Goal: Find specific page/section: Find specific page/section

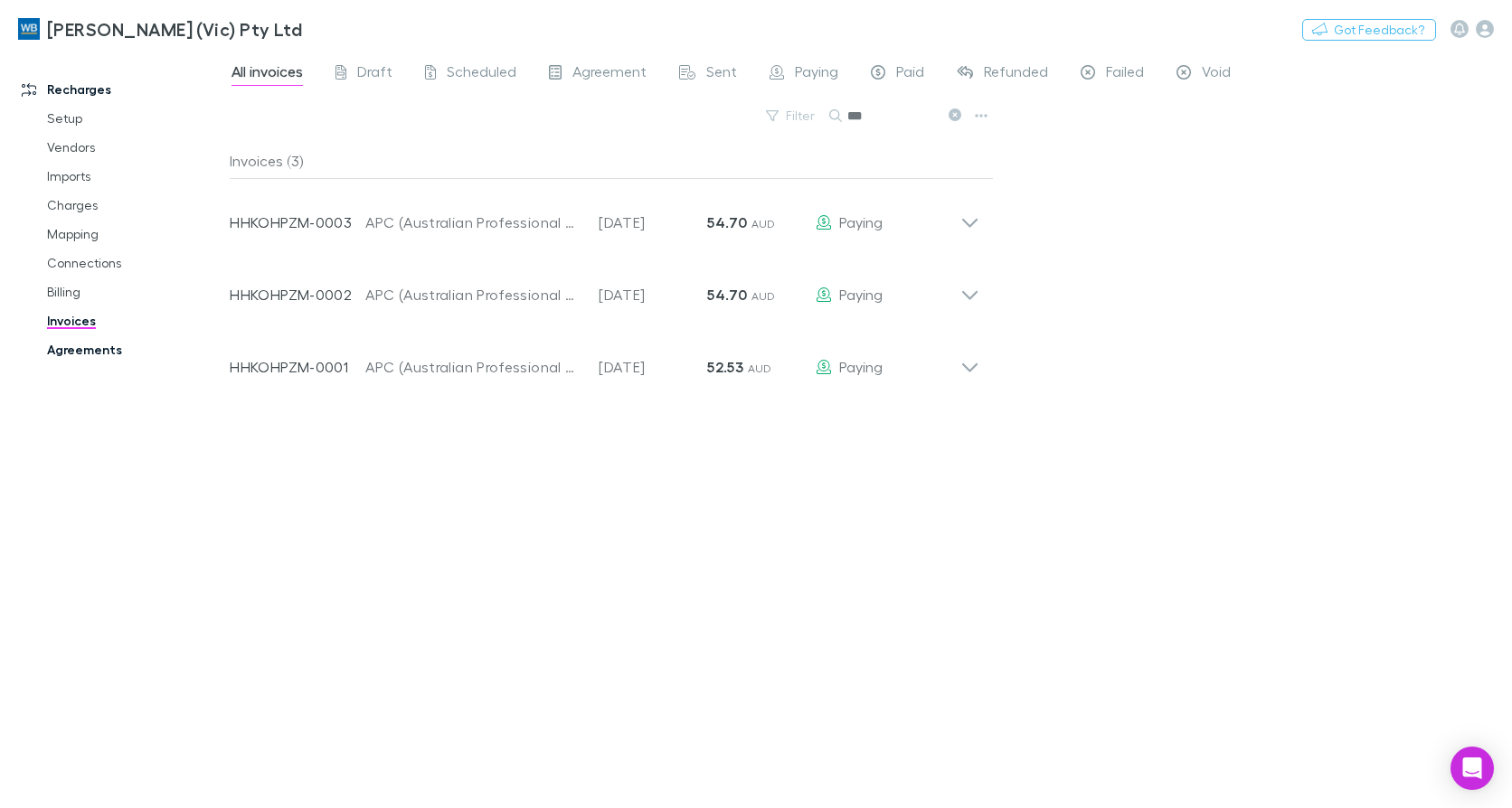
click at [87, 355] on link "Agreements" at bounding box center [134, 350] width 211 height 29
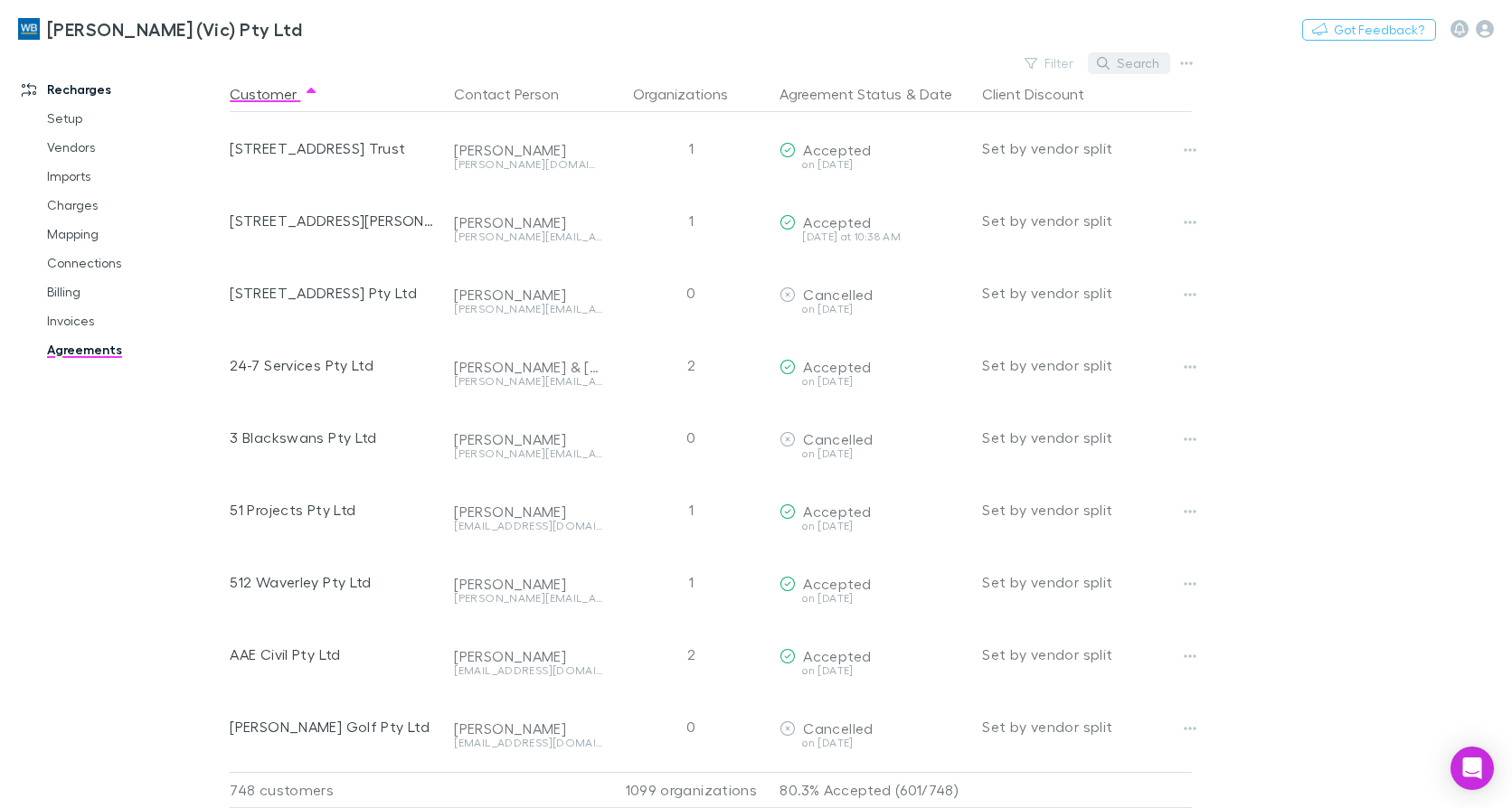
click at [1118, 61] on button "Search" at bounding box center [1129, 63] width 83 height 22
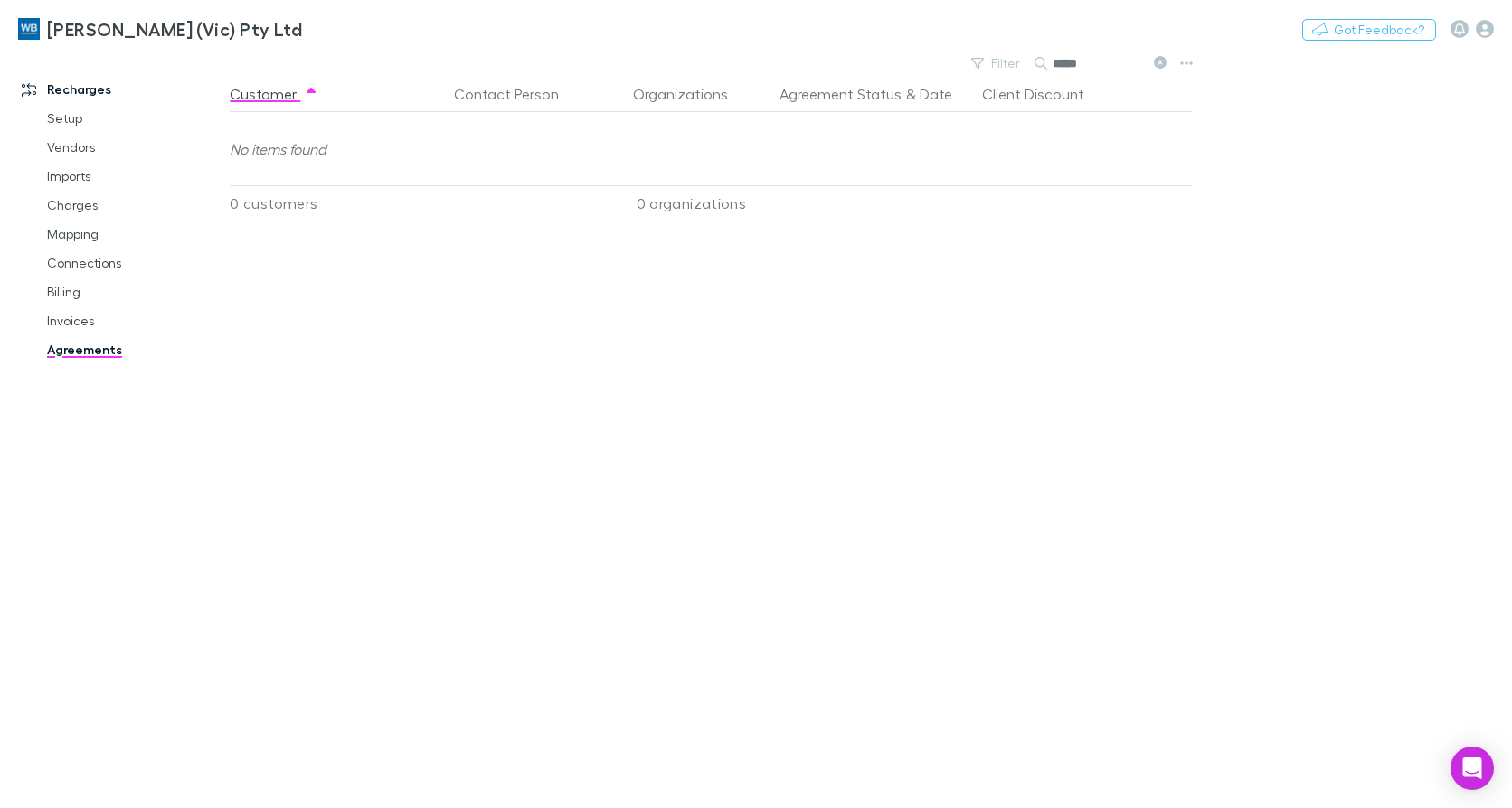
type input "*****"
click at [68, 324] on link "Invoices" at bounding box center [134, 321] width 211 height 29
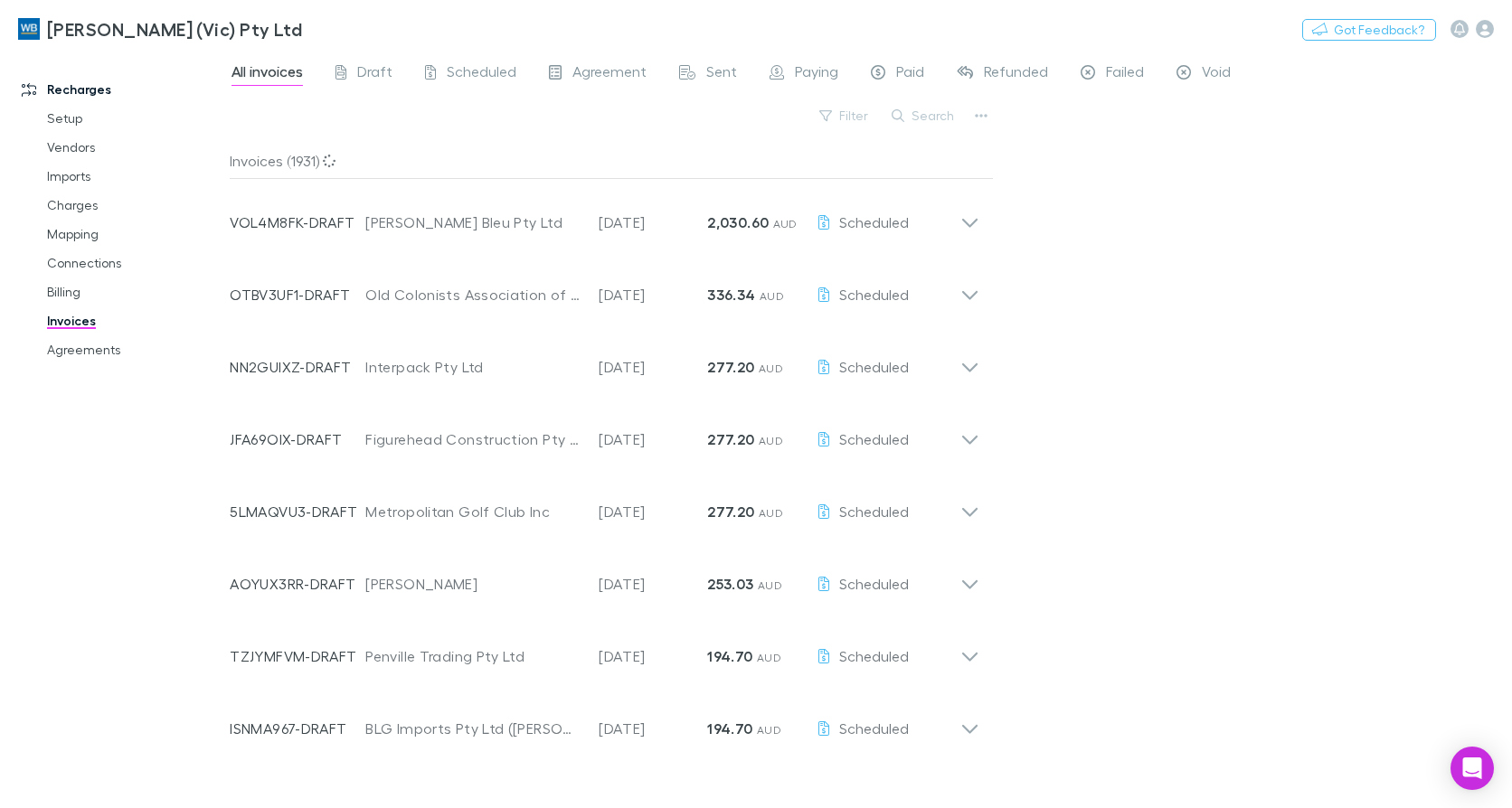
drag, startPoint x: 932, startPoint y: 111, endPoint x: 923, endPoint y: 113, distance: 9.2
click at [930, 111] on button "Search" at bounding box center [924, 115] width 83 height 22
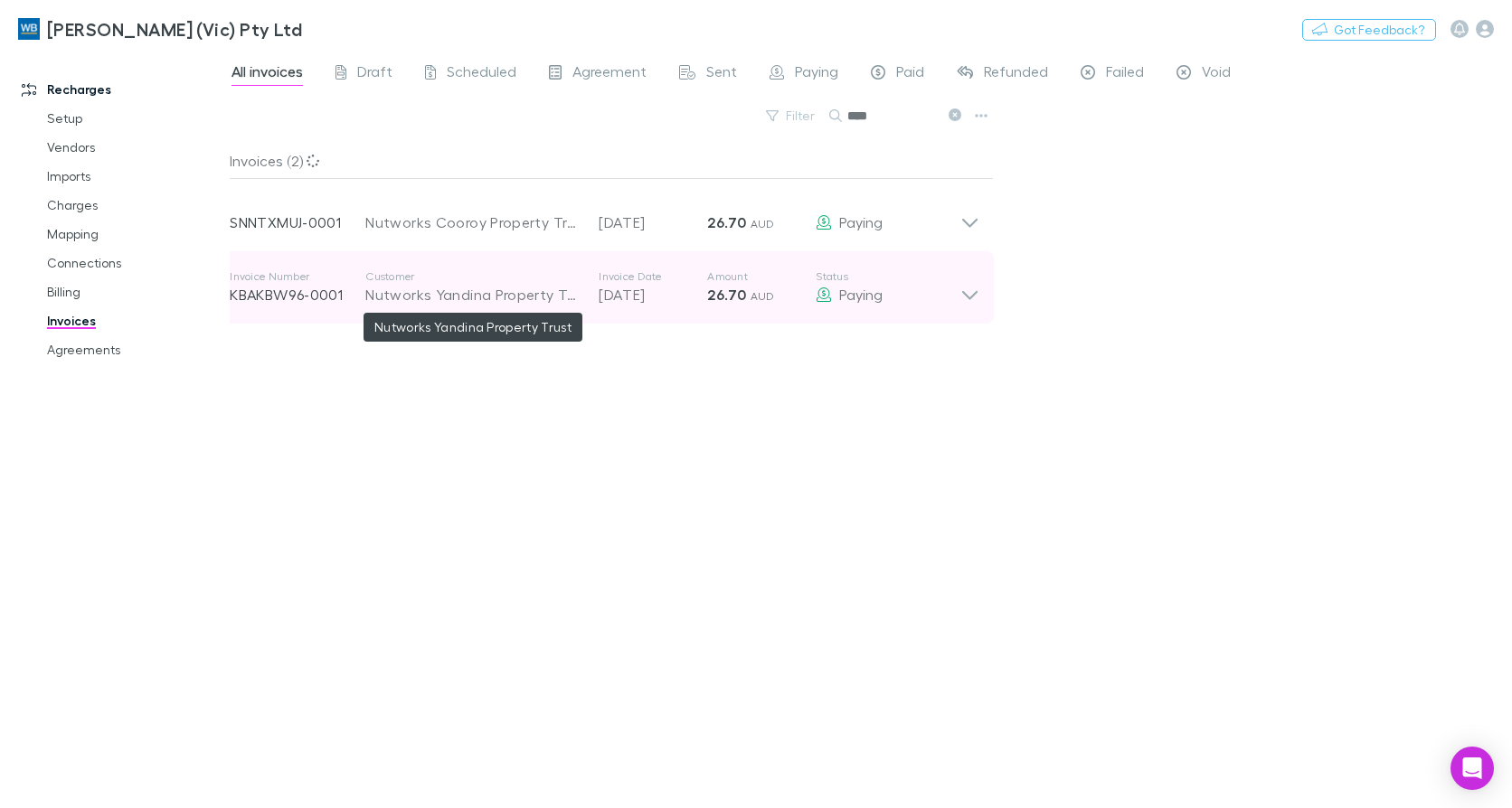
type input "****"
click at [968, 291] on icon at bounding box center [970, 287] width 19 height 37
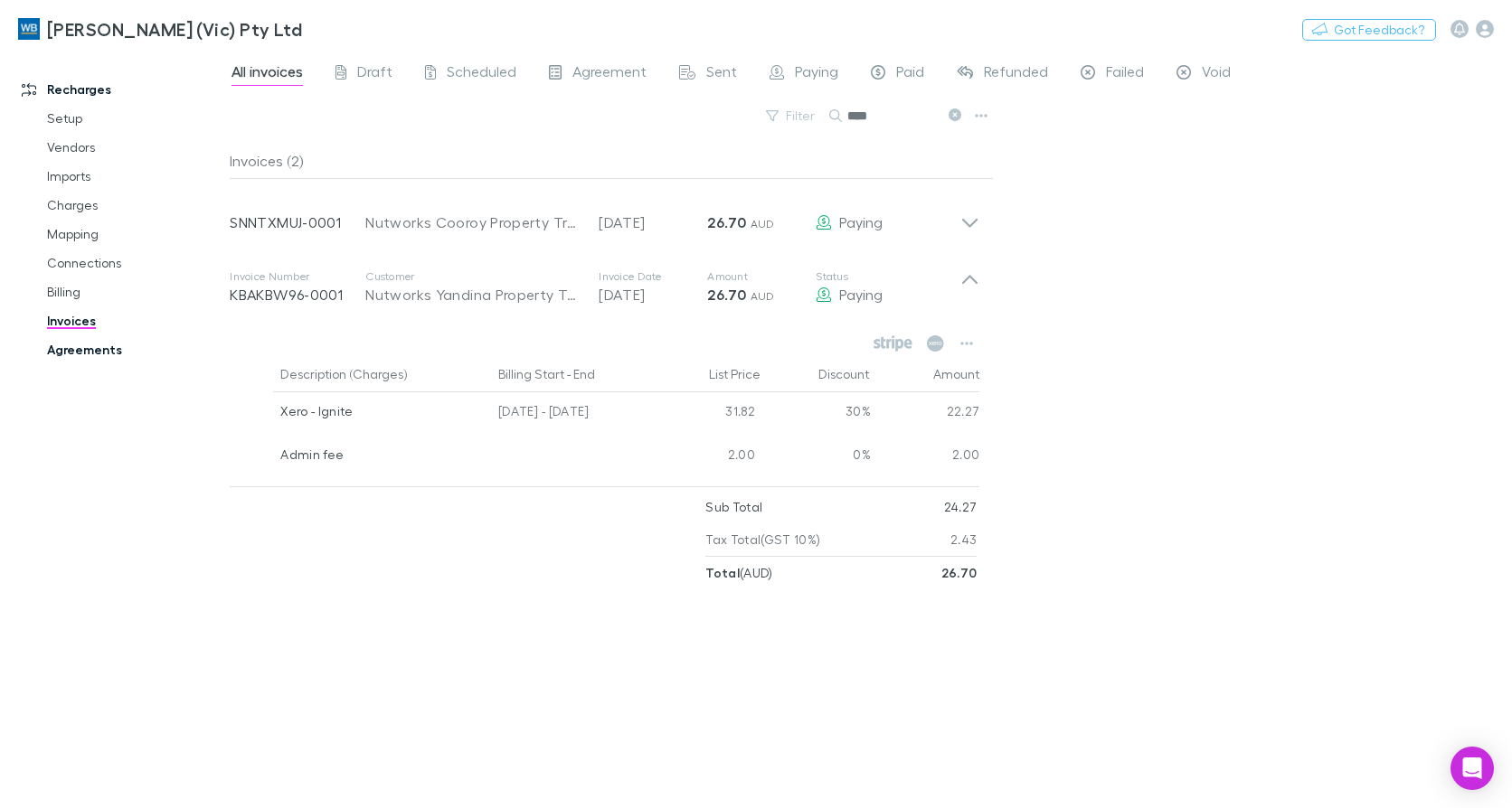
click at [110, 348] on link "Agreements" at bounding box center [134, 350] width 211 height 29
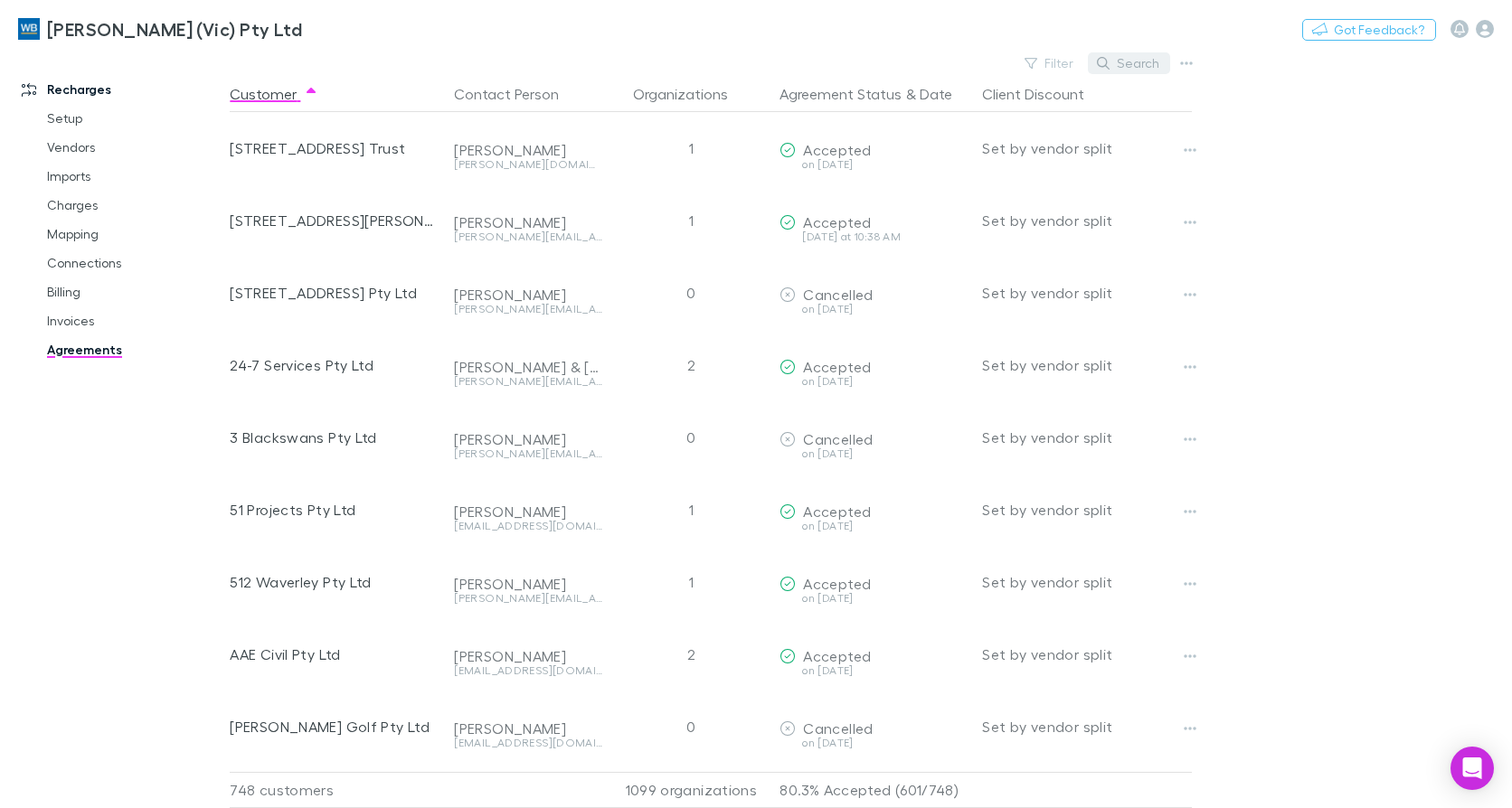
drag, startPoint x: 1145, startPoint y: 48, endPoint x: 1142, endPoint y: 58, distance: 10.4
click at [1142, 58] on div "[PERSON_NAME] (Vic) Pty Ltd Nothing Got Feedback? Recharges Setup Vendors Impor…" at bounding box center [756, 404] width 1512 height 808
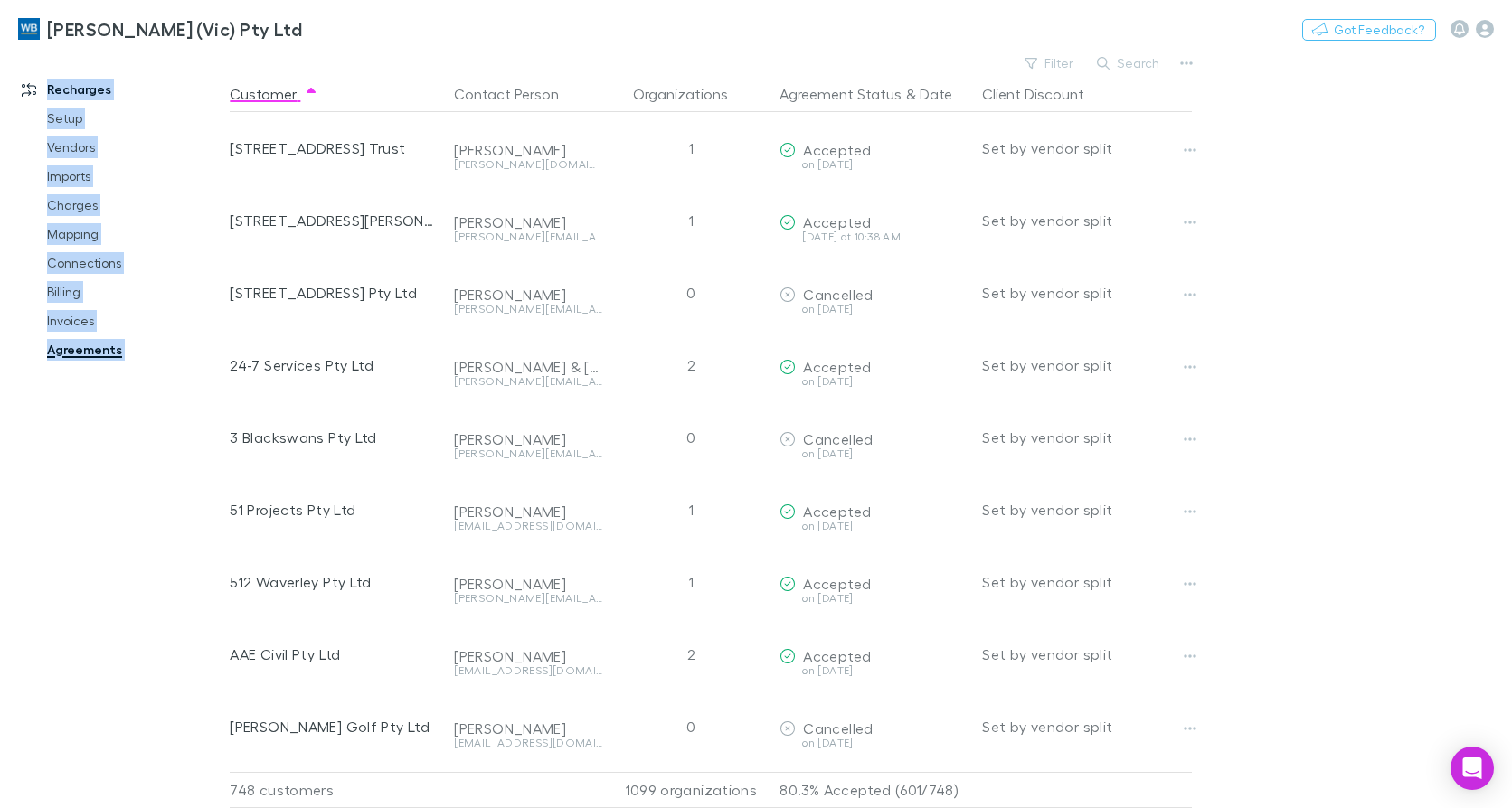
drag, startPoint x: 1142, startPoint y: 58, endPoint x: 1128, endPoint y: 70, distance: 18.4
click at [1128, 71] on button "Search" at bounding box center [1129, 63] width 83 height 22
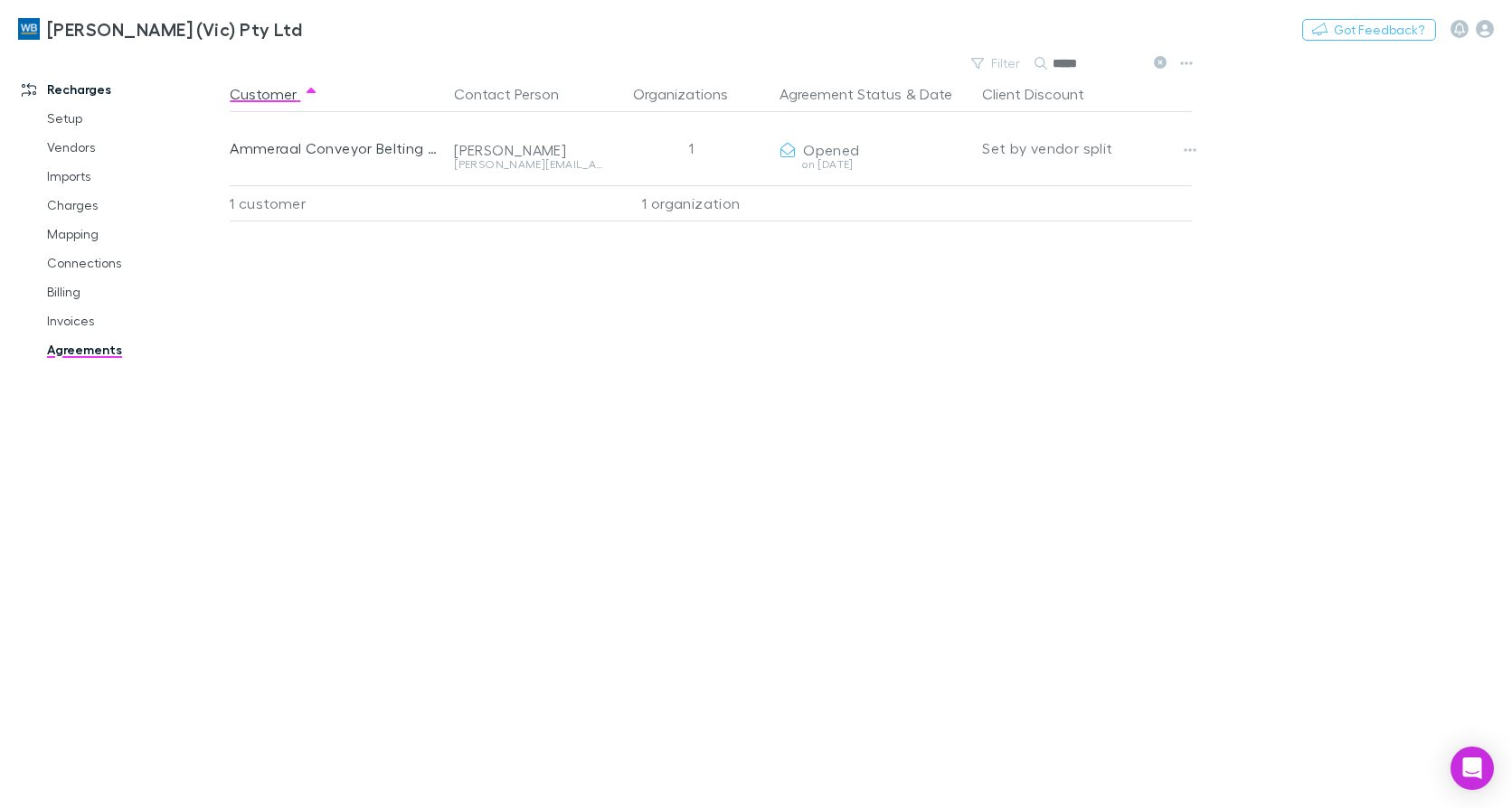
type input "*****"
drag, startPoint x: 1156, startPoint y: 60, endPoint x: 977, endPoint y: 798, distance: 759.4
click at [1156, 60] on icon at bounding box center [1160, 61] width 12 height 12
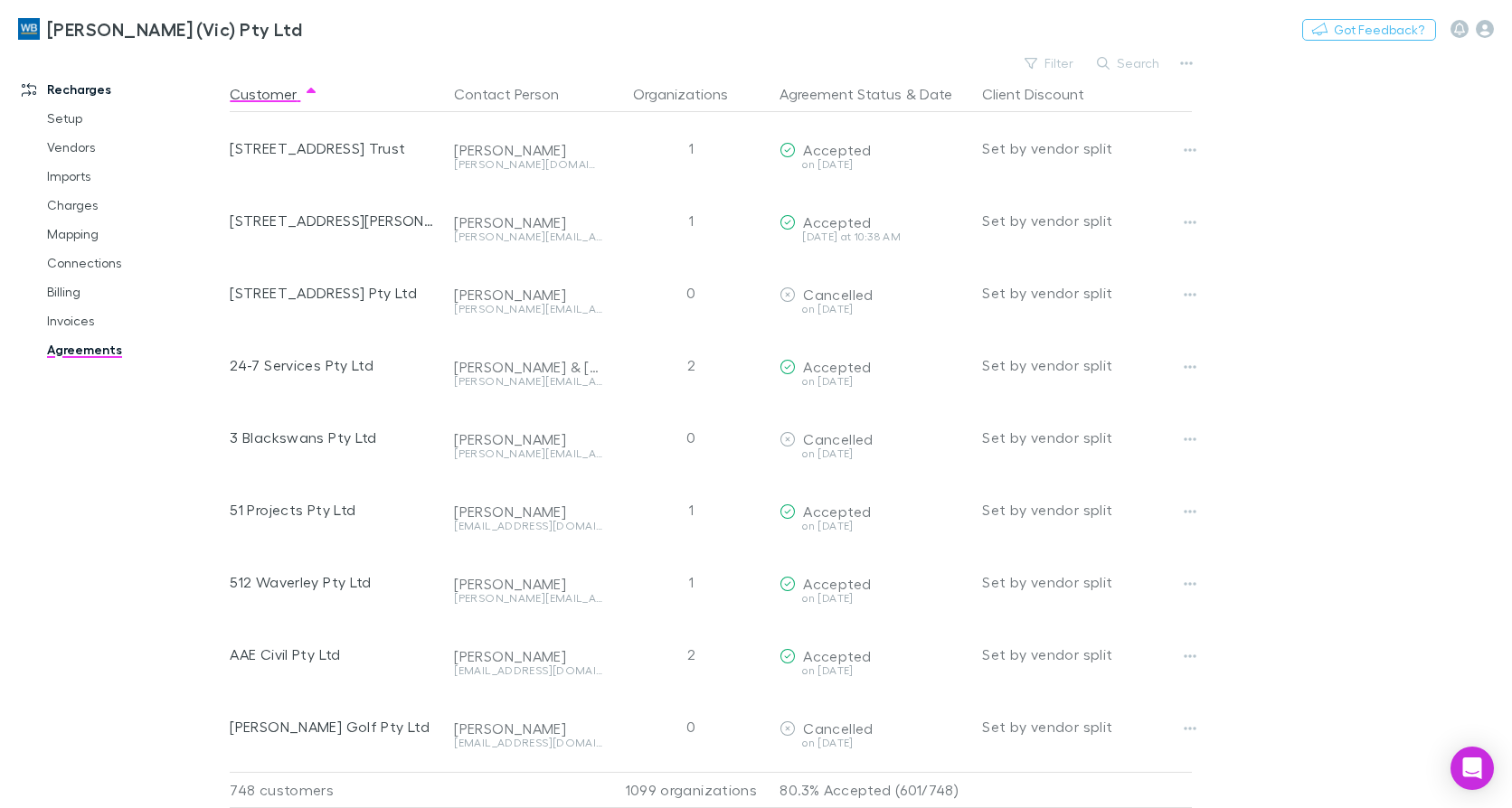
click at [1291, 84] on main "Filter Search Customer Contact Person Organizations Agreement Status & Date Cli…" at bounding box center [871, 429] width 1282 height 757
click at [1048, 58] on button "Filter" at bounding box center [1051, 63] width 69 height 22
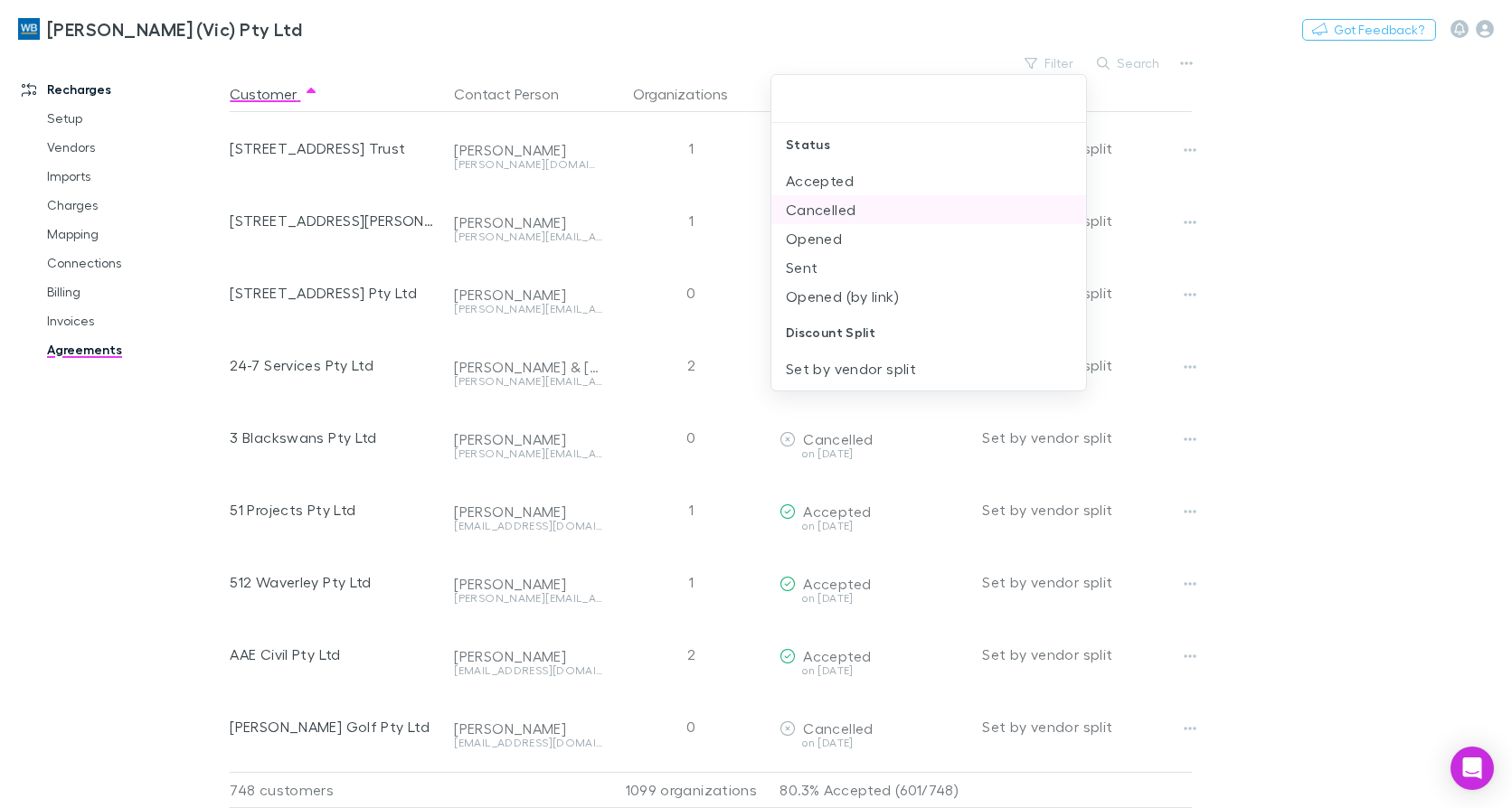
click at [847, 211] on li "Cancelled" at bounding box center [929, 209] width 314 height 29
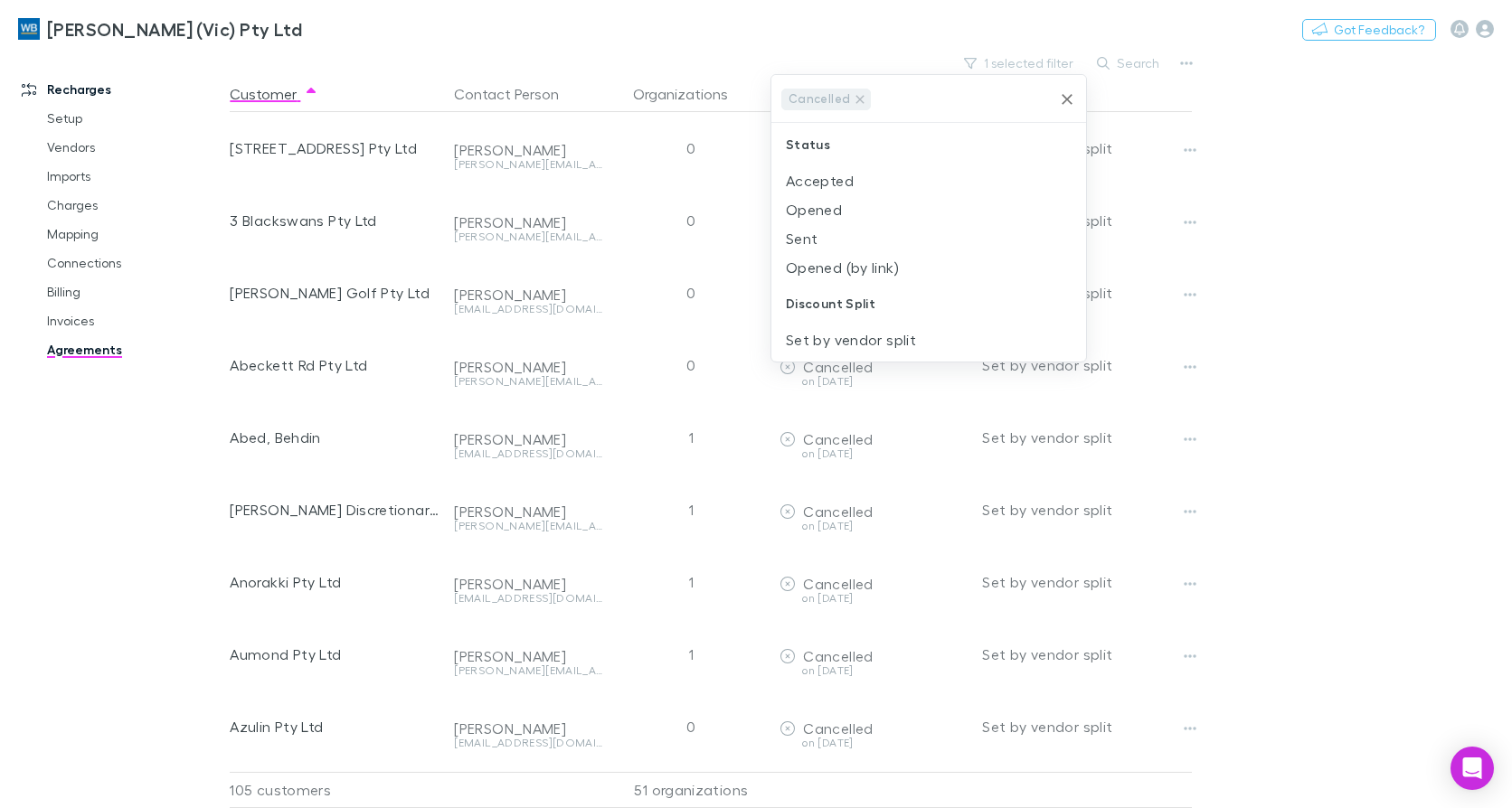
click at [62, 326] on div at bounding box center [756, 404] width 1512 height 808
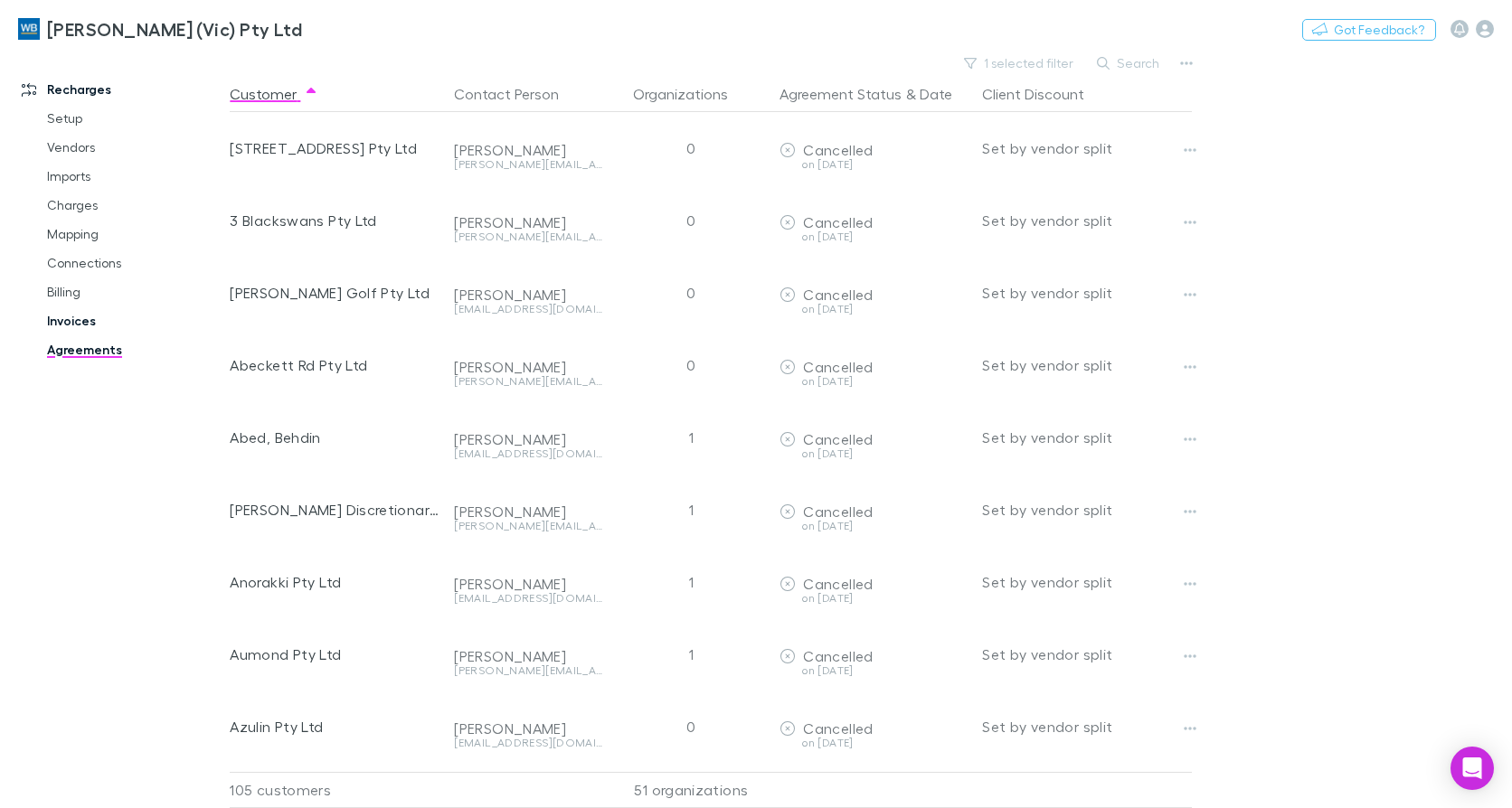
click at [61, 322] on link "Invoices" at bounding box center [134, 321] width 211 height 29
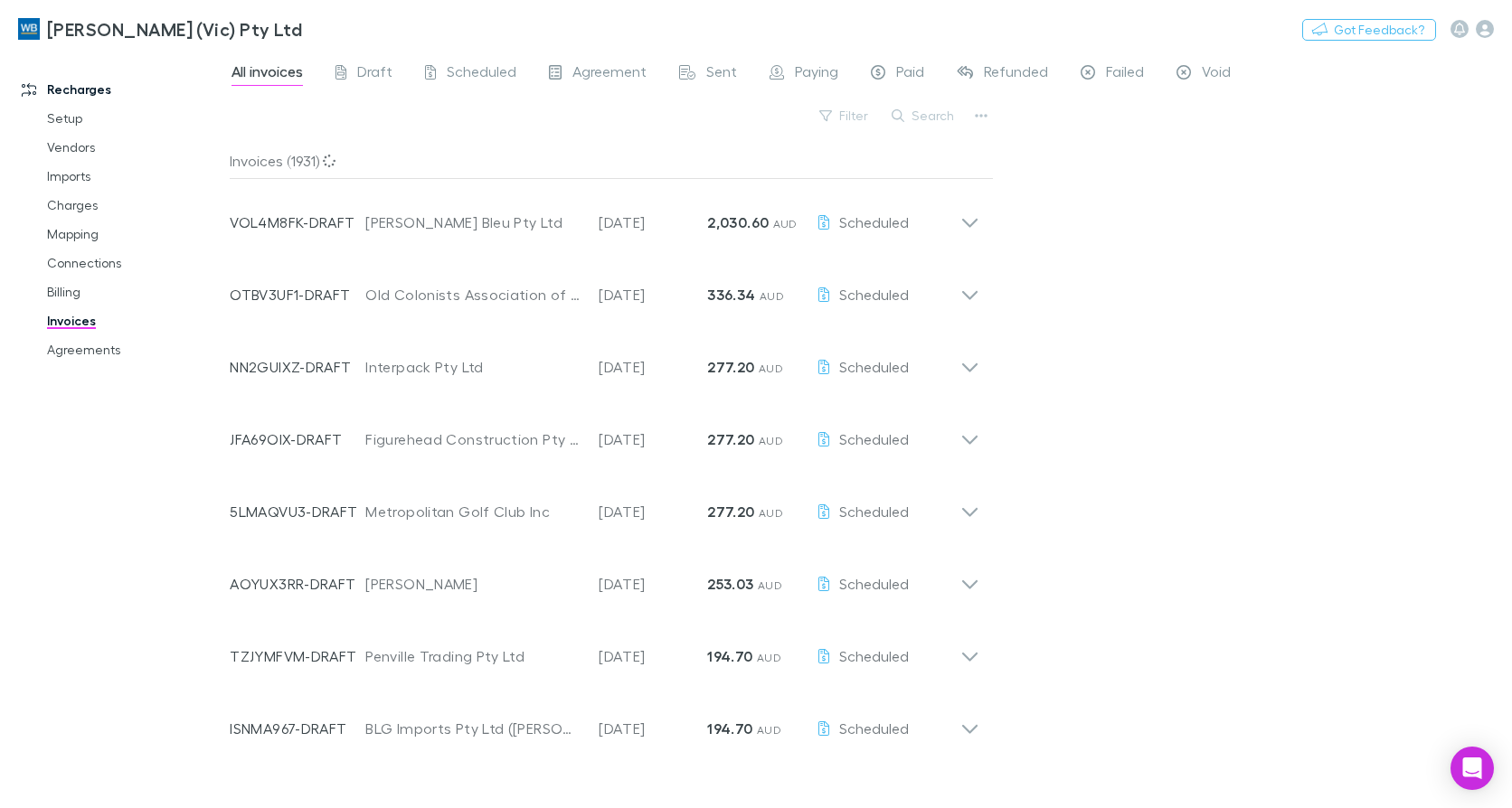
click at [915, 116] on button "Search" at bounding box center [924, 115] width 83 height 22
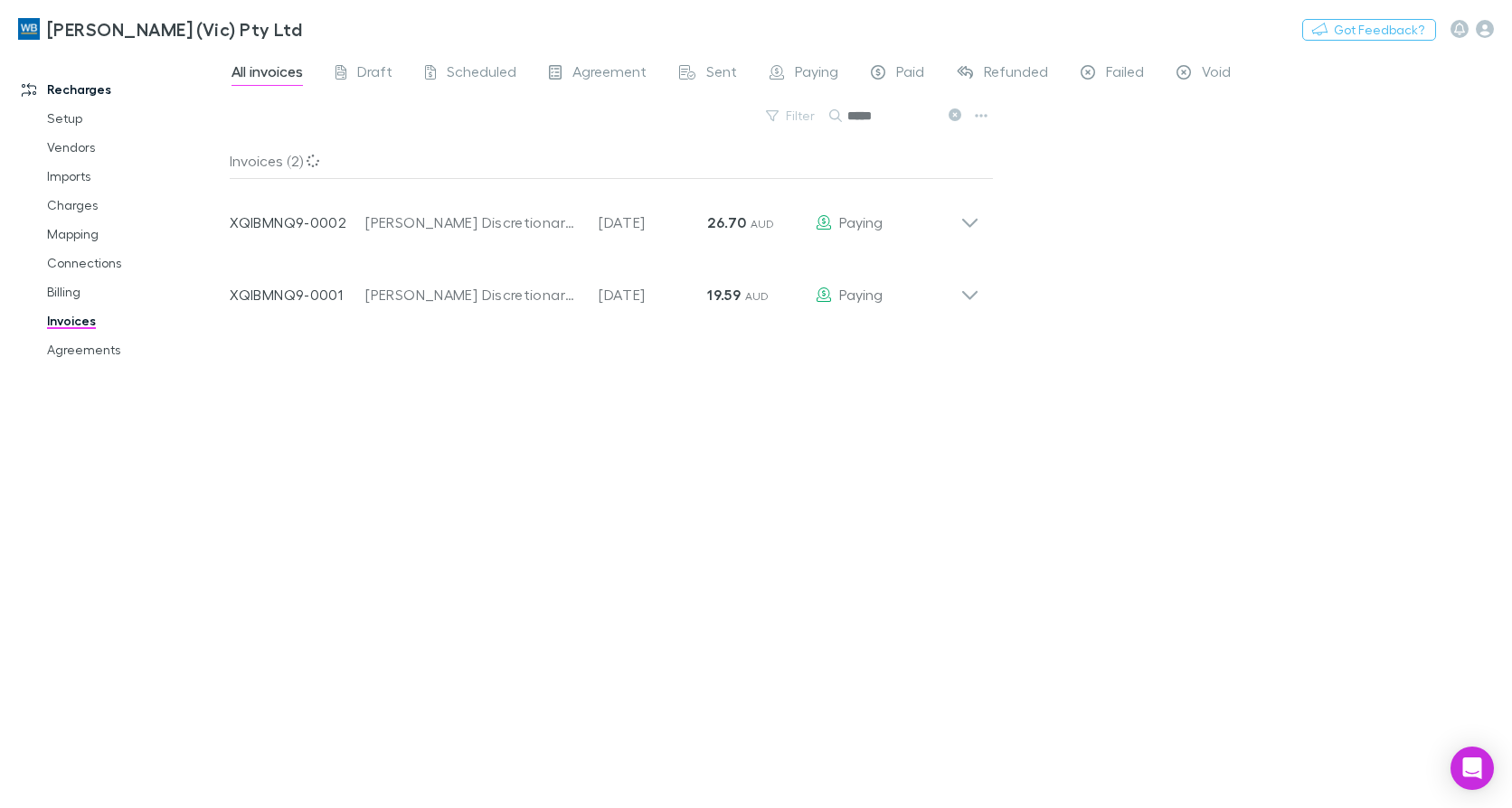
type input "*****"
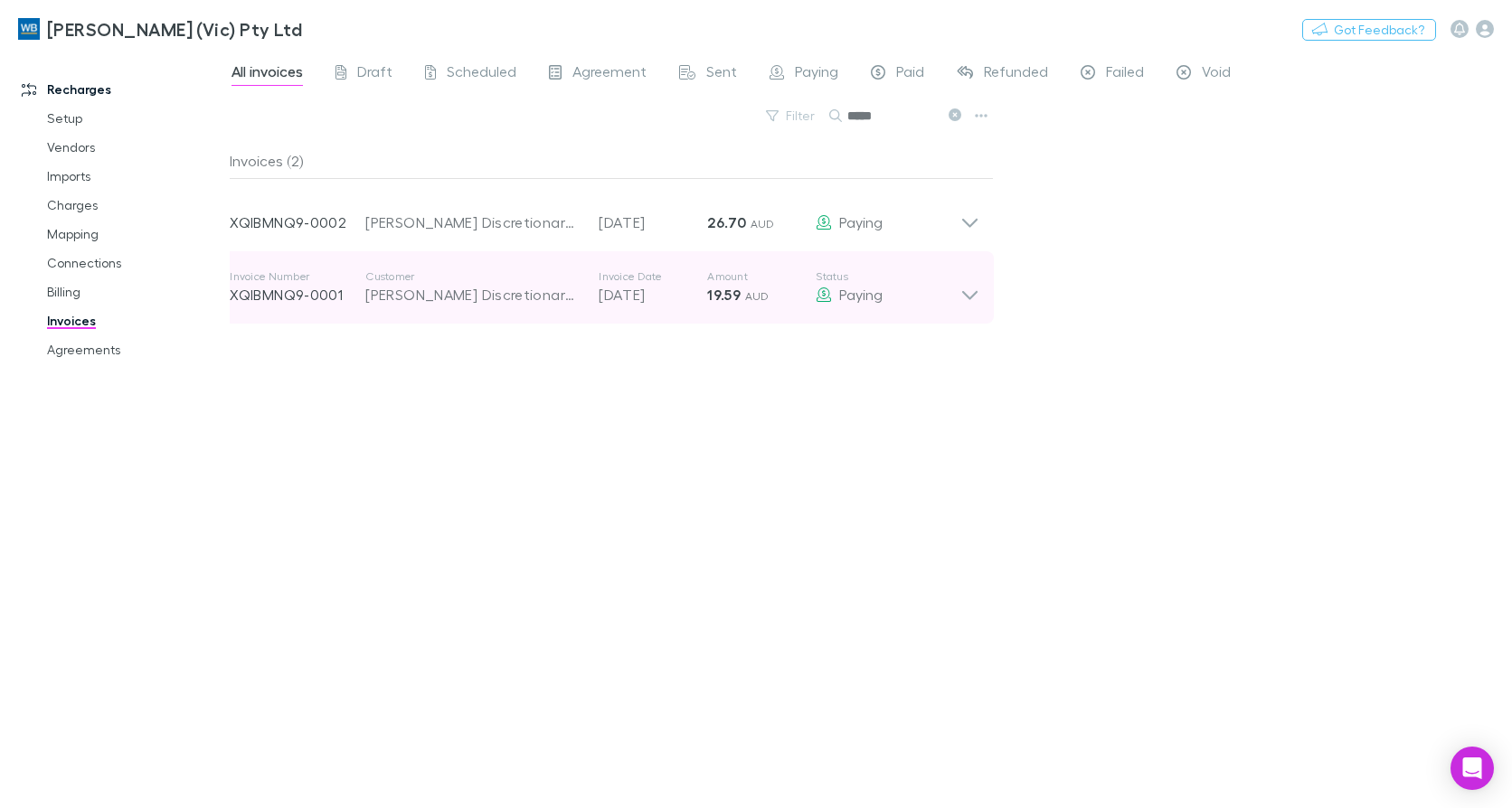
click at [971, 300] on icon at bounding box center [970, 287] width 19 height 37
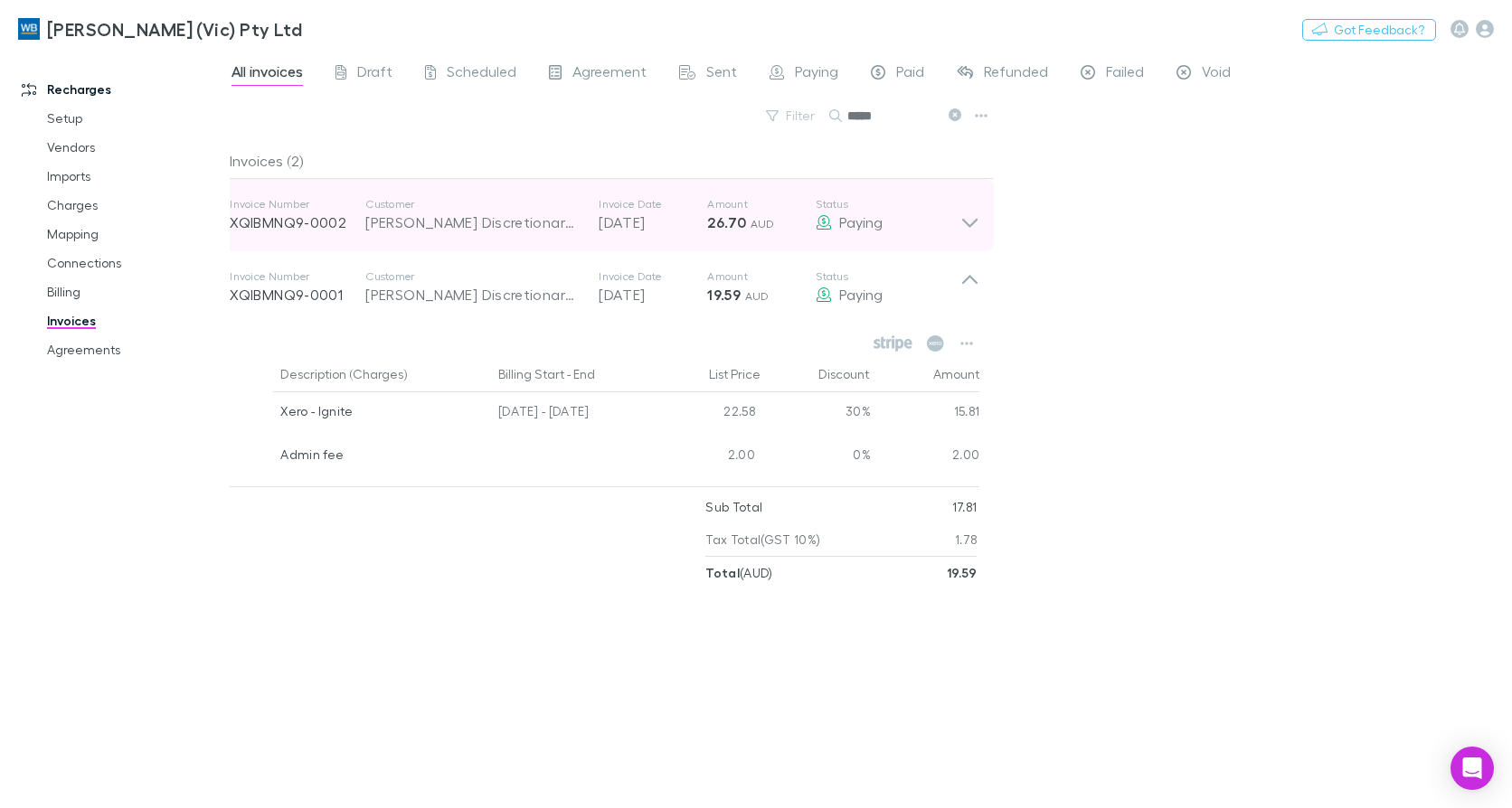
click at [959, 218] on div "Paying" at bounding box center [888, 222] width 145 height 22
